Goal: Register for event/course

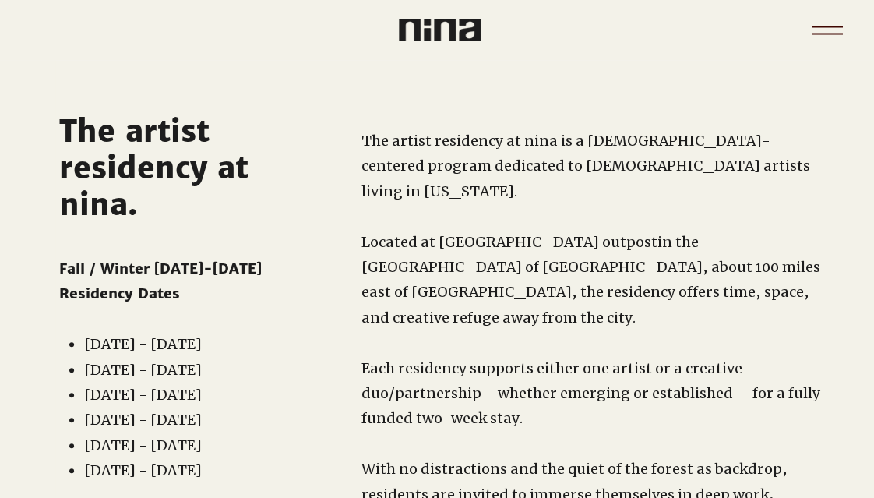
click at [813, 24] on icon "Menu" at bounding box center [827, 30] width 55 height 55
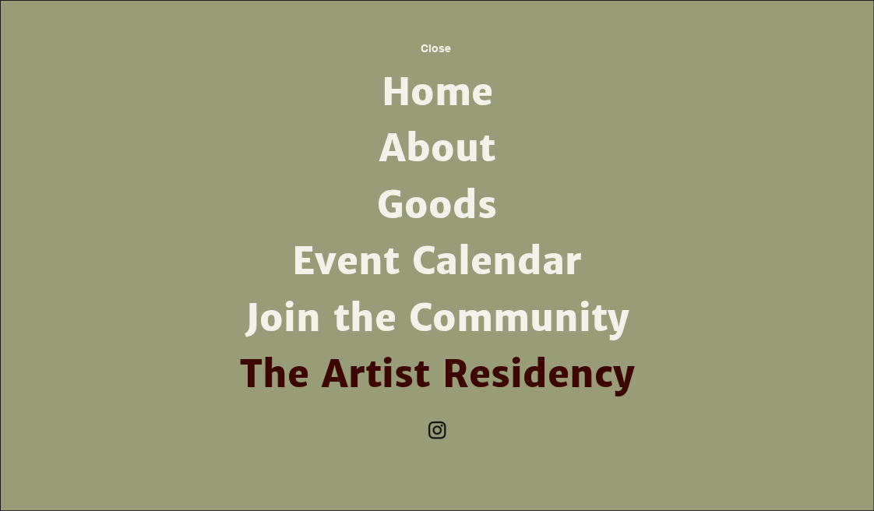
click at [427, 97] on link "Home" at bounding box center [437, 93] width 407 height 56
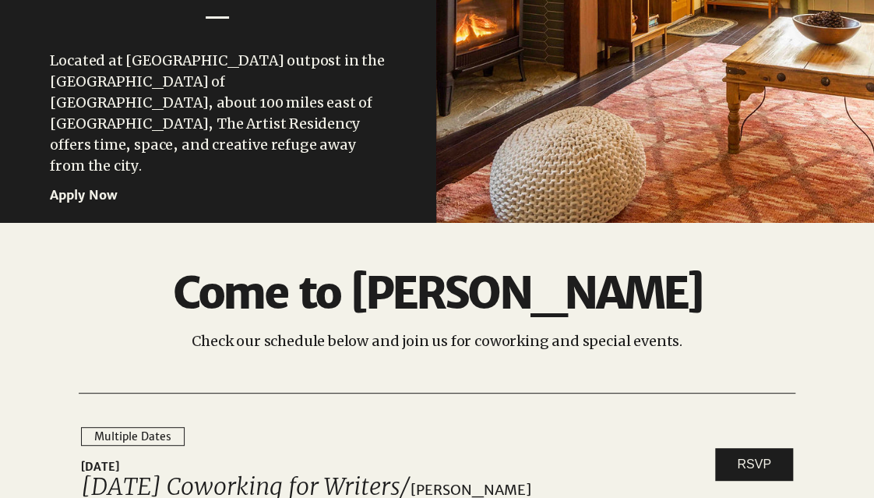
scroll to position [2056, 0]
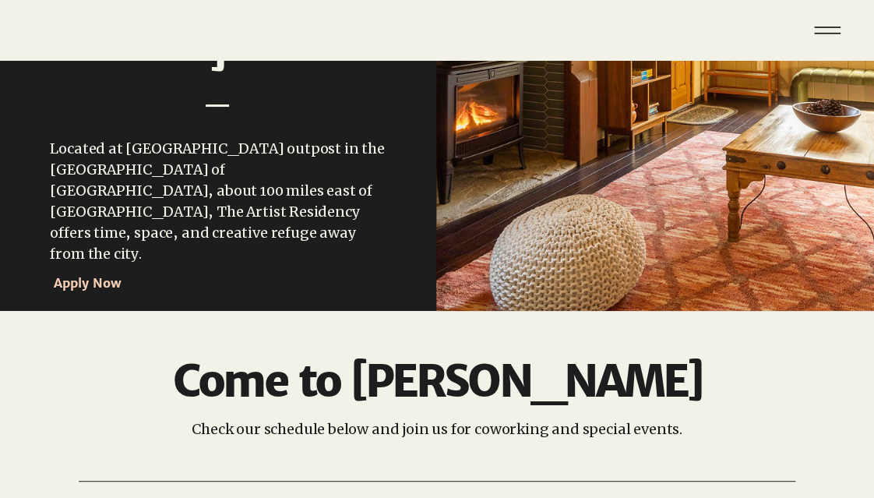
click at [62, 275] on span "Apply Now" at bounding box center [88, 283] width 68 height 16
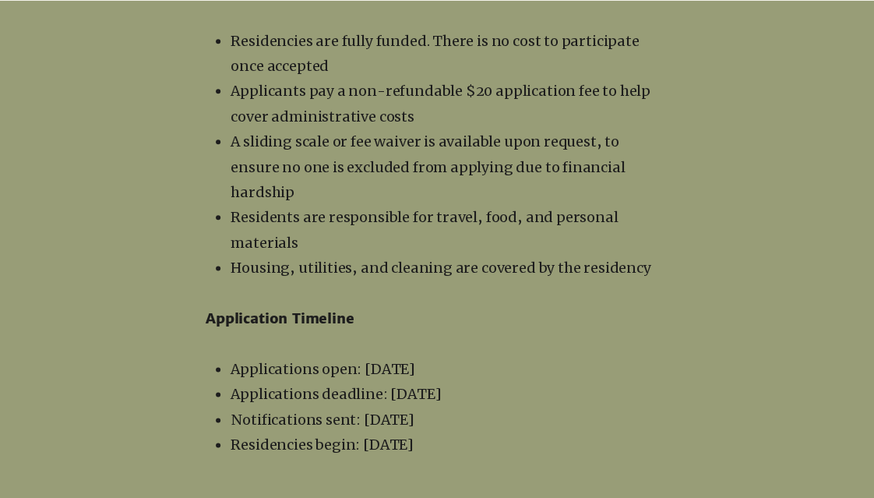
scroll to position [2754, 0]
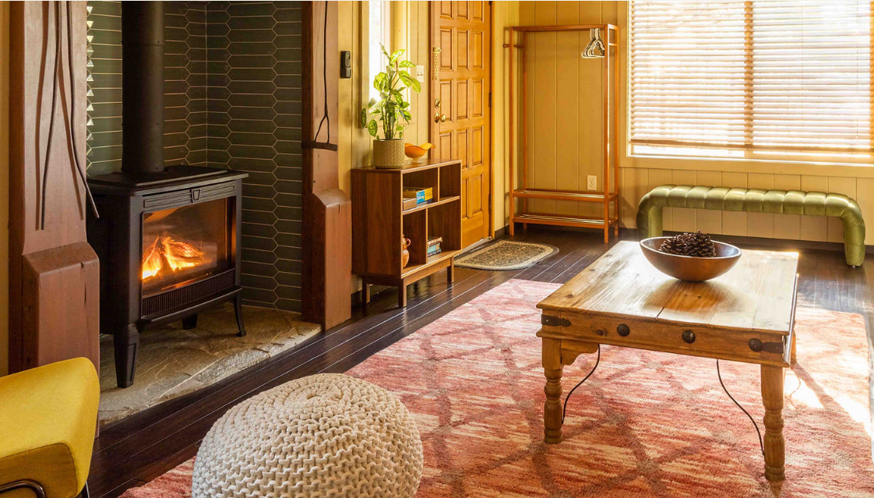
scroll to position [870, 0]
click at [791, 202] on img at bounding box center [437, 164] width 874 height 760
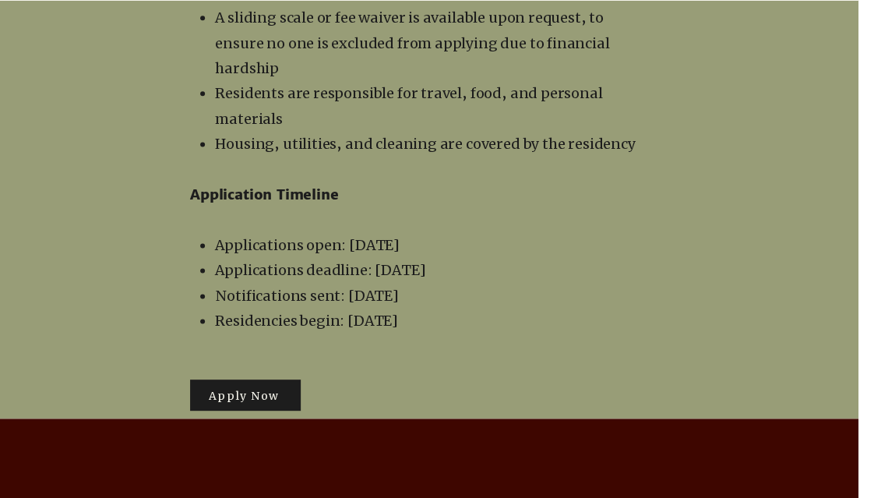
scroll to position [2877, 16]
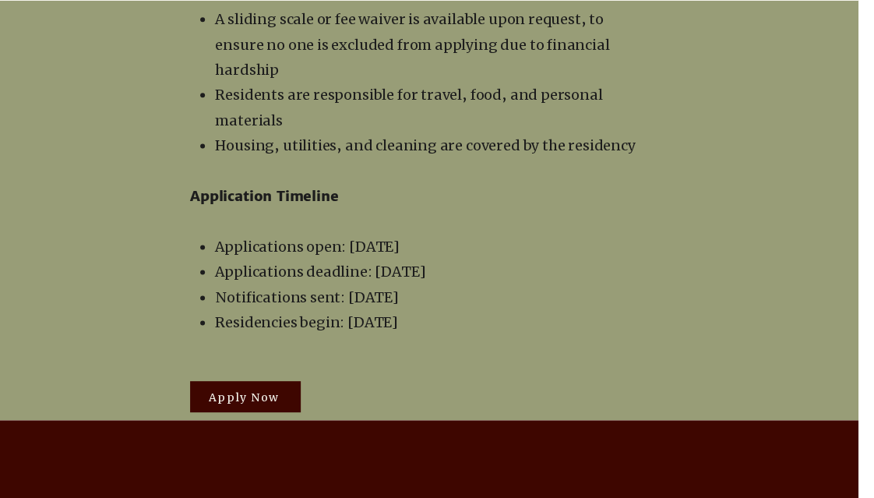
click at [214, 390] on span "Apply Now" at bounding box center [244, 397] width 71 height 14
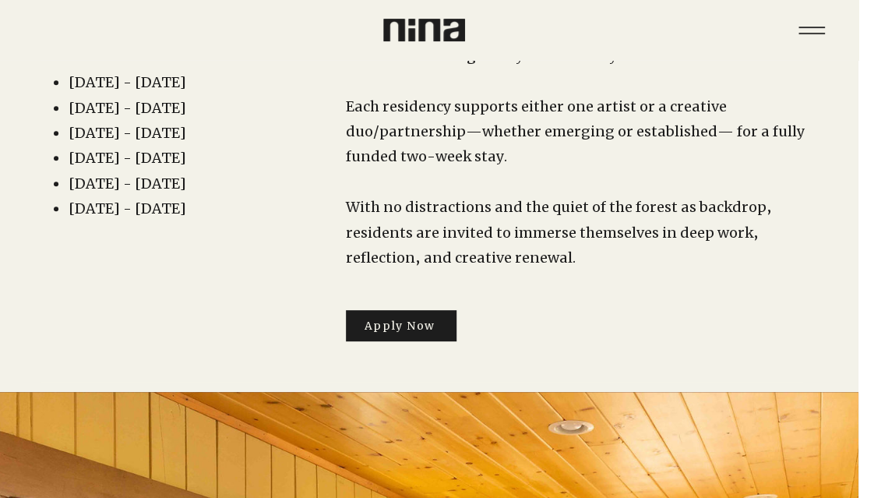
scroll to position [0, 16]
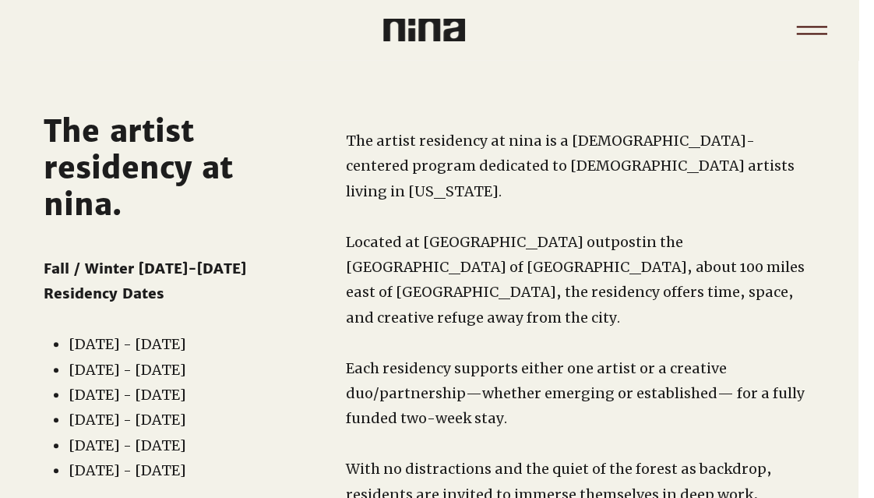
click at [801, 35] on icon "Menu" at bounding box center [812, 30] width 55 height 55
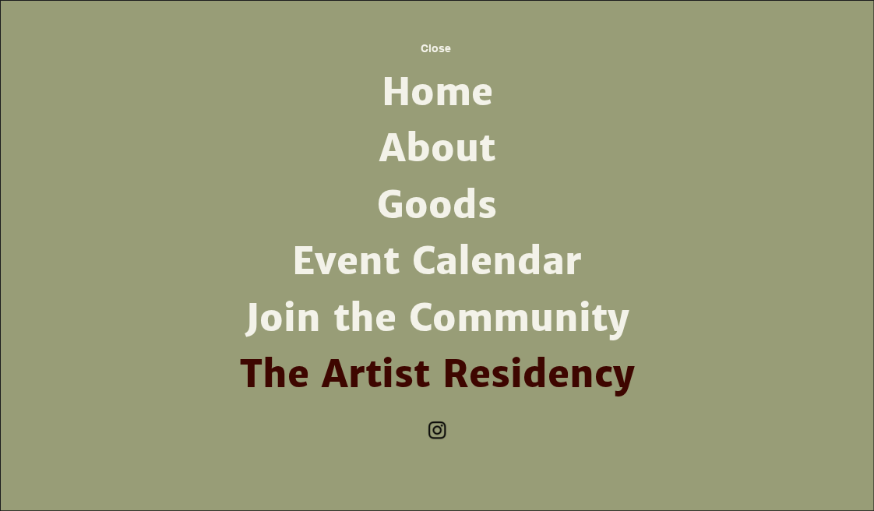
click at [442, 152] on link "About" at bounding box center [437, 149] width 407 height 56
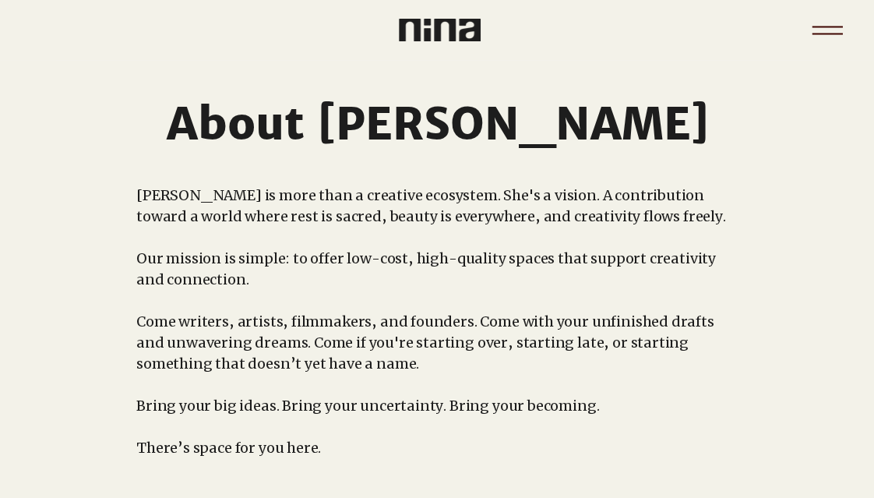
click at [829, 29] on icon "Menu" at bounding box center [827, 30] width 55 height 55
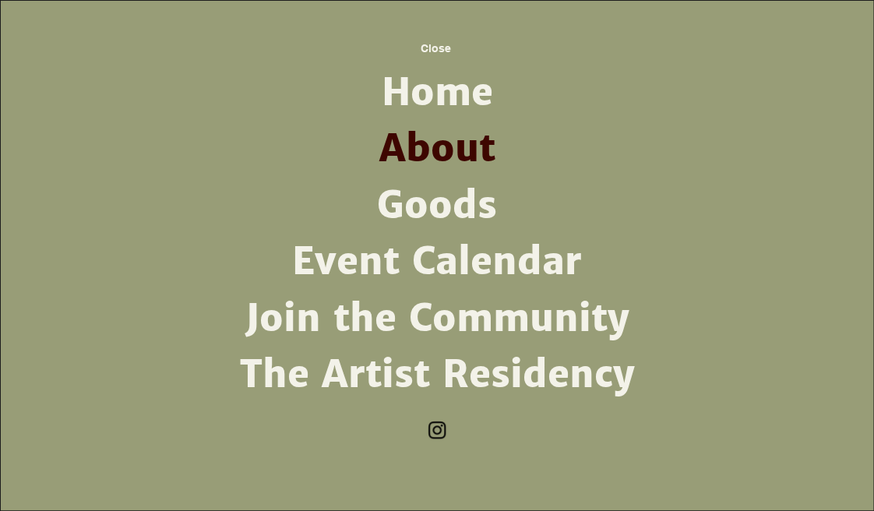
click at [434, 313] on link "Join the Community" at bounding box center [437, 319] width 407 height 56
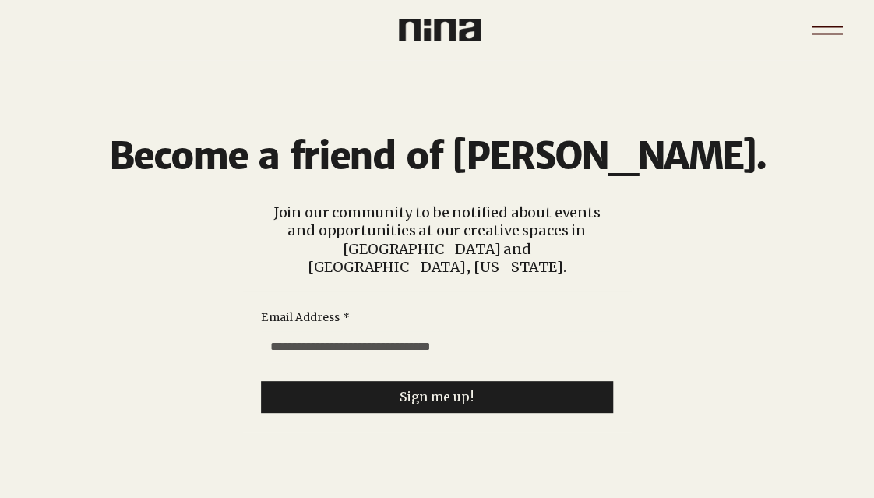
click at [822, 29] on icon "Menu" at bounding box center [827, 30] width 55 height 55
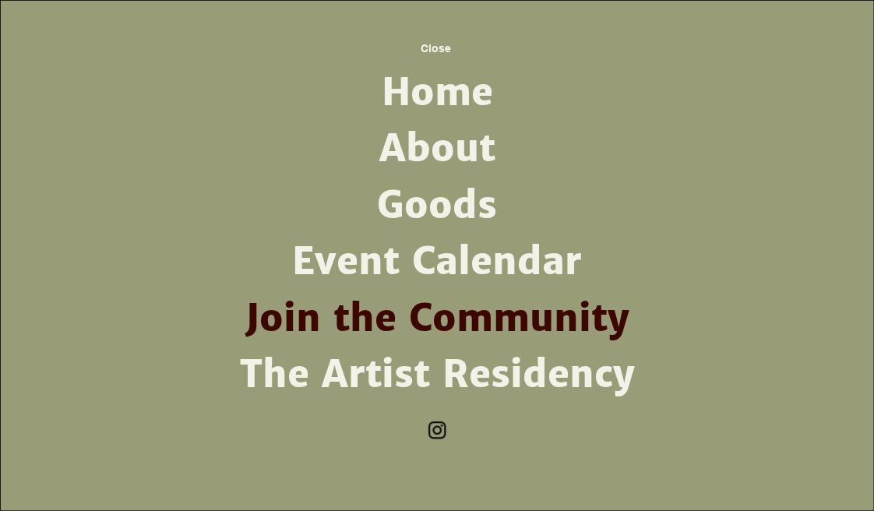
click at [474, 379] on link "The Artist Residency" at bounding box center [437, 375] width 407 height 56
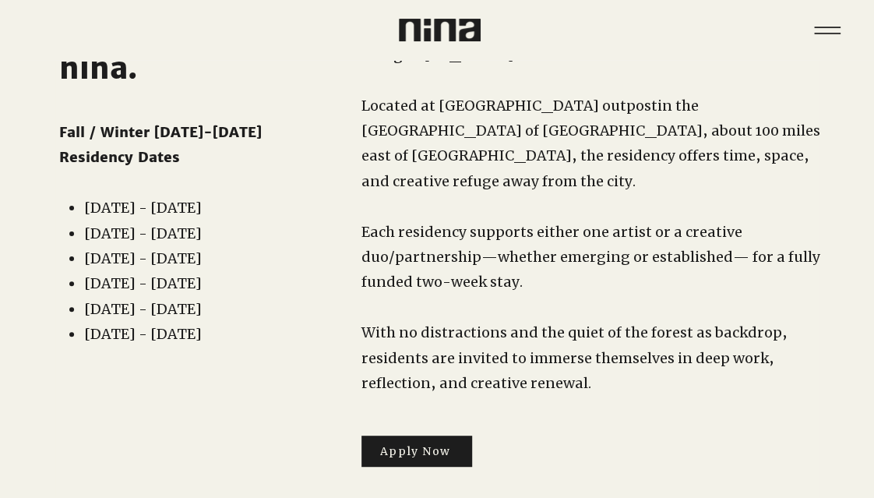
scroll to position [137, 0]
